Goal: Register for event/course

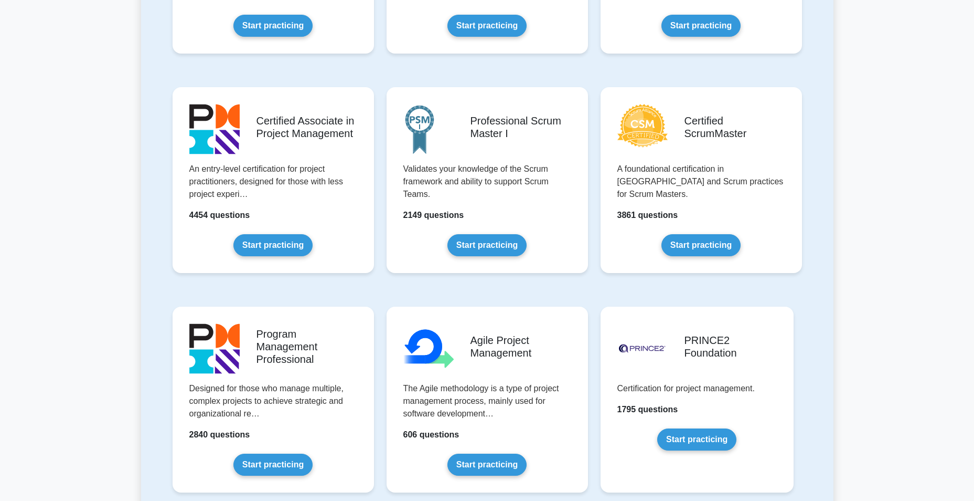
scroll to position [420, 0]
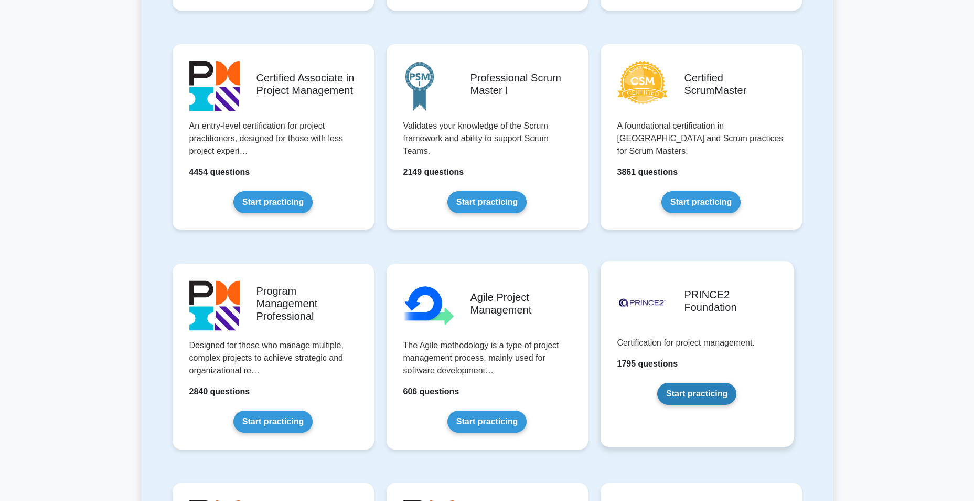
click at [697, 393] on link "Start practicing" at bounding box center [696, 393] width 79 height 22
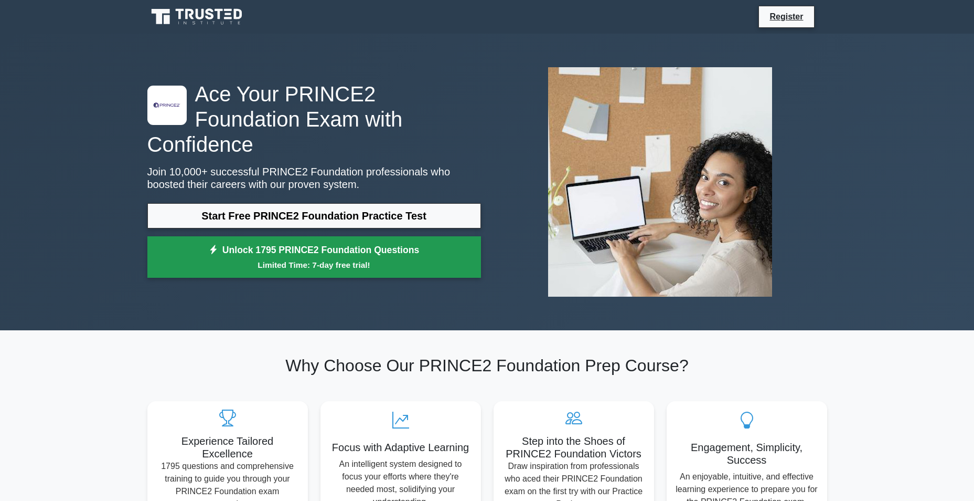
click at [353, 259] on small "Limited Time: 7-day free trial!" at bounding box center [314, 265] width 307 height 12
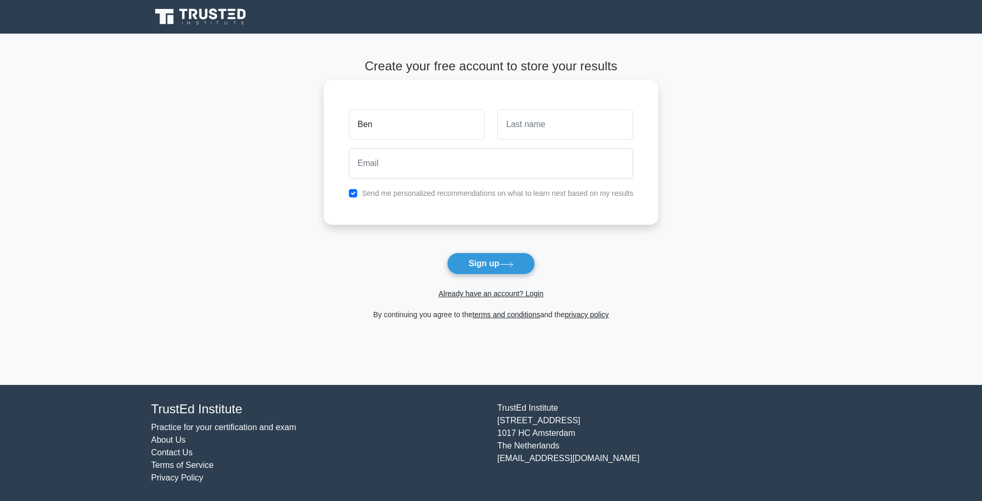
type input "Ben"
click at [581, 132] on input "text" at bounding box center [565, 124] width 136 height 30
type input "O'Brien"
click at [512, 175] on input "email" at bounding box center [491, 163] width 285 height 30
type input "[EMAIL_ADDRESS][DOMAIN_NAME]"
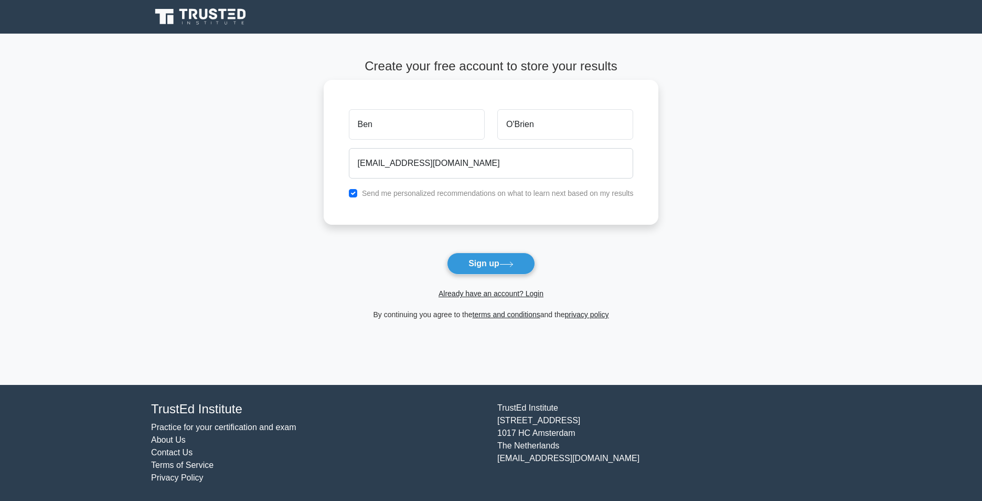
click at [518, 192] on label "Send me personalized recommendations on what to learn next based on my results" at bounding box center [498, 193] width 272 height 8
click at [355, 192] on input "checkbox" at bounding box center [353, 193] width 8 height 8
checkbox input "false"
click at [474, 272] on button "Sign up" at bounding box center [491, 263] width 88 height 22
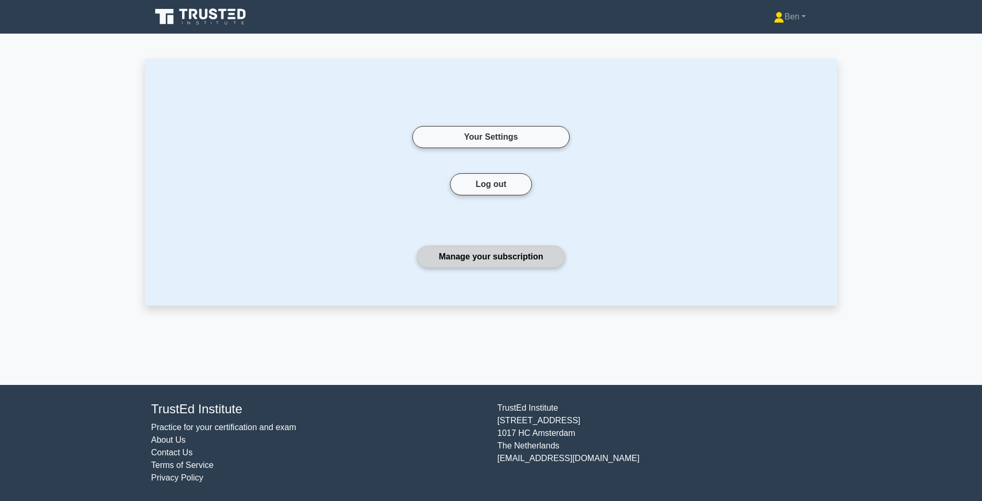
click at [480, 259] on link "Manage your subscription" at bounding box center [490, 257] width 147 height 22
click at [203, 24] on icon at bounding box center [201, 17] width 101 height 20
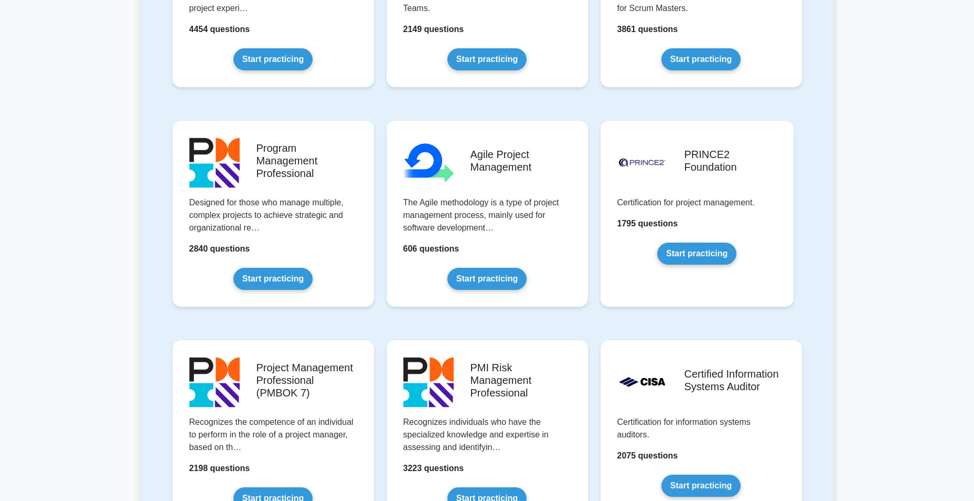
scroll to position [603, 0]
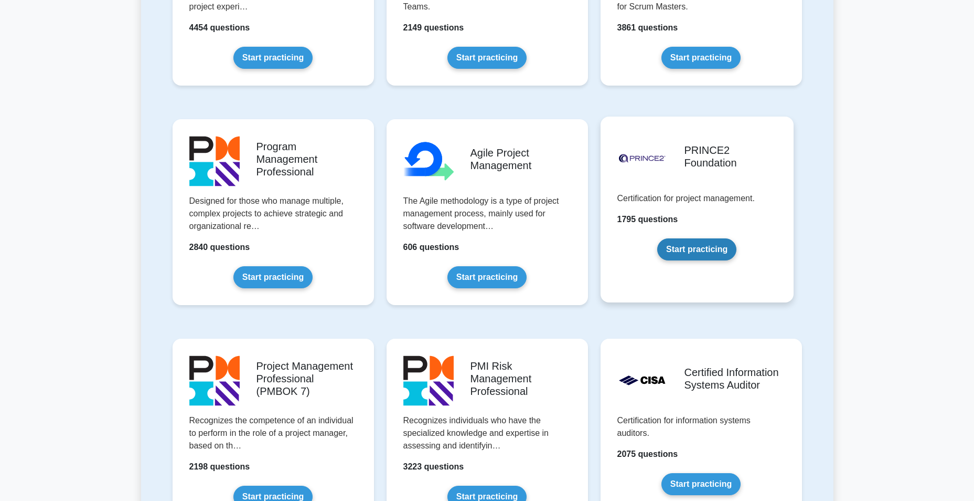
click at [689, 260] on link "Start practicing" at bounding box center [696, 249] width 79 height 22
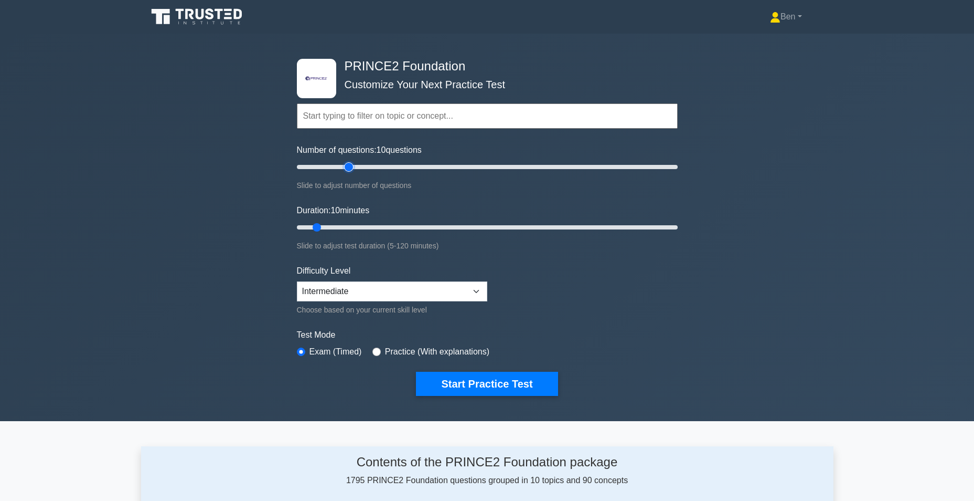
type input "30"
click at [346, 168] on input "Number of questions: 10 questions" at bounding box center [487, 167] width 381 height 13
type input "20"
click at [344, 225] on input "Duration: 20 minutes" at bounding box center [487, 227] width 381 height 13
click at [195, 8] on icon at bounding box center [197, 17] width 101 height 20
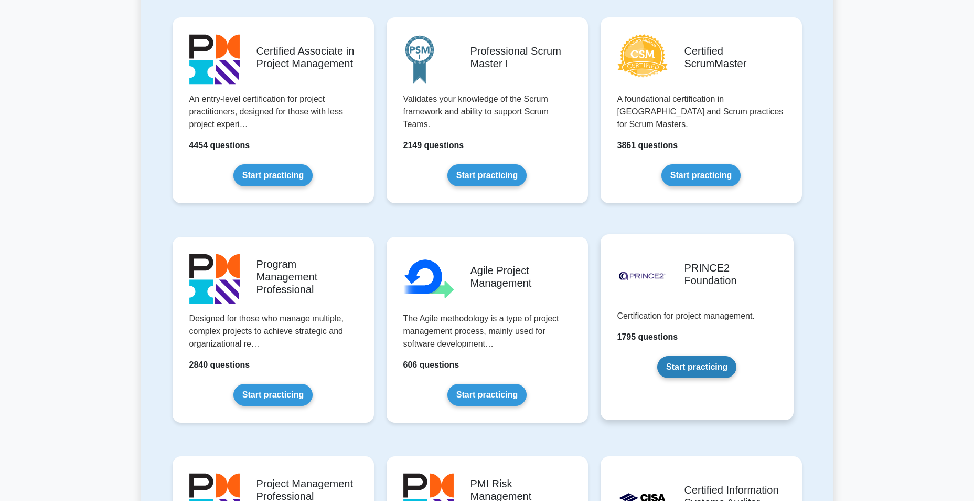
scroll to position [472, 0]
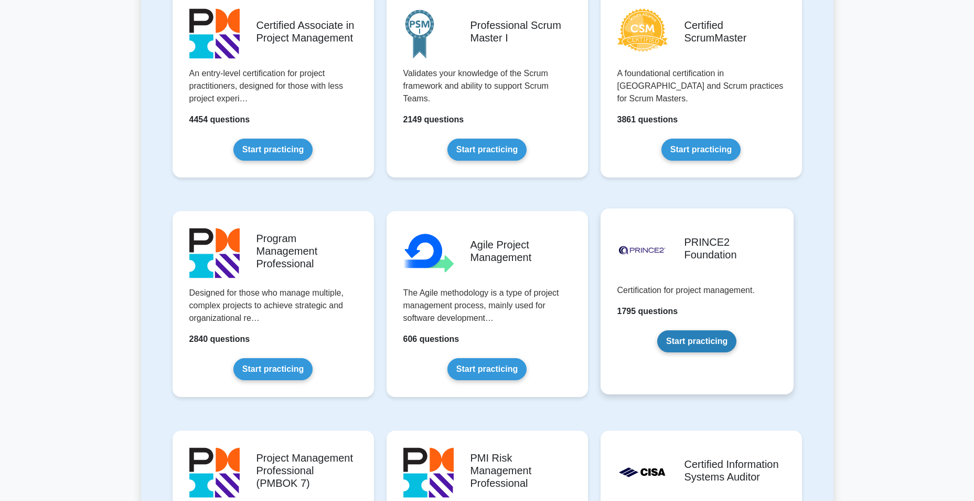
click at [715, 345] on link "Start practicing" at bounding box center [696, 341] width 79 height 22
